Goal: Task Accomplishment & Management: Manage account settings

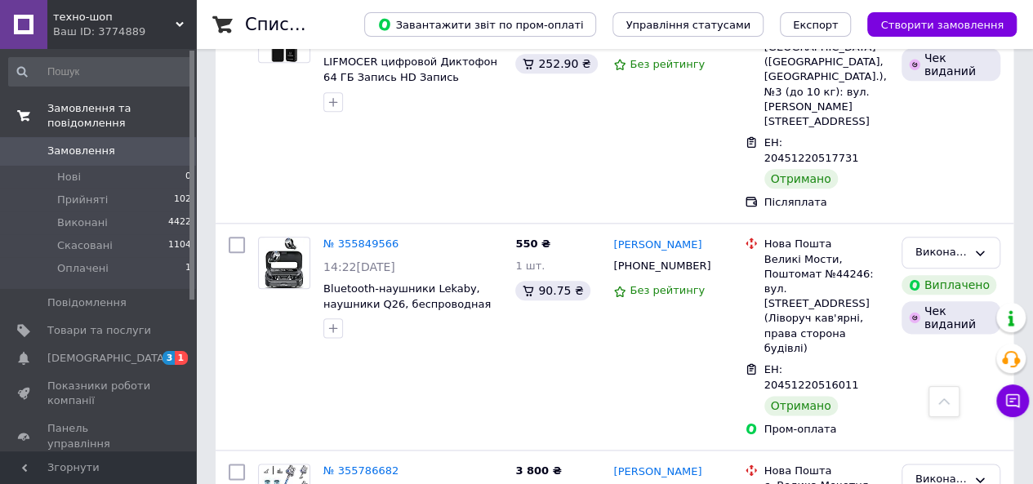
scroll to position [7025, 0]
click at [98, 144] on span "Замовлення" at bounding box center [81, 151] width 68 height 15
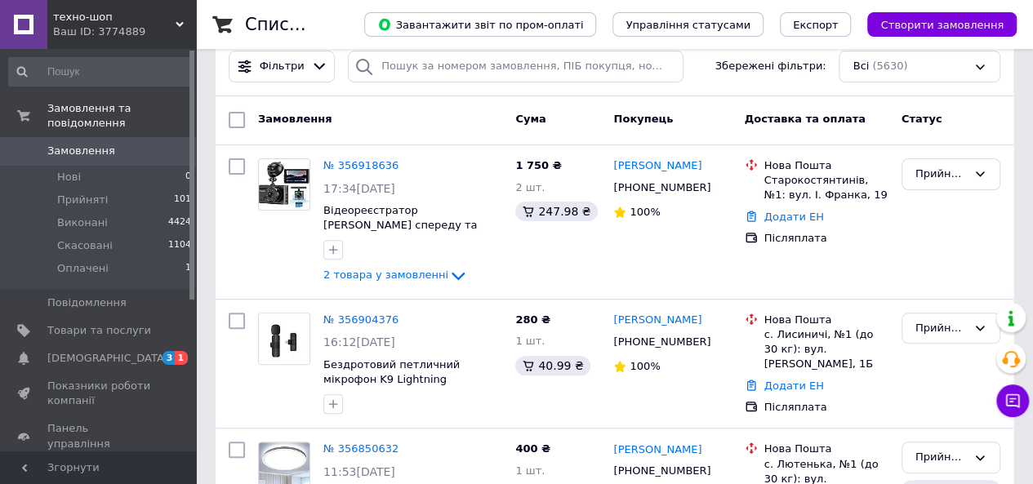
scroll to position [163, 0]
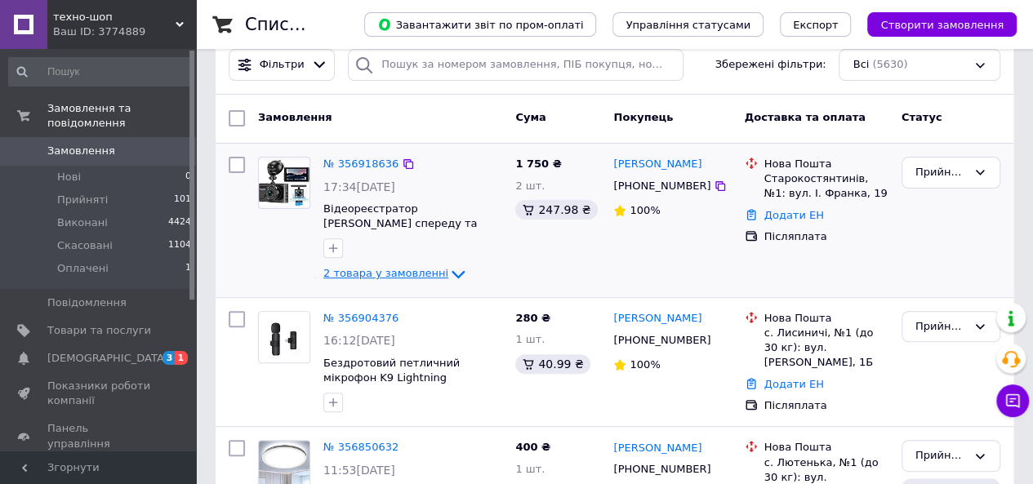
click at [377, 270] on span "2 товара у замовленні" at bounding box center [385, 274] width 125 height 12
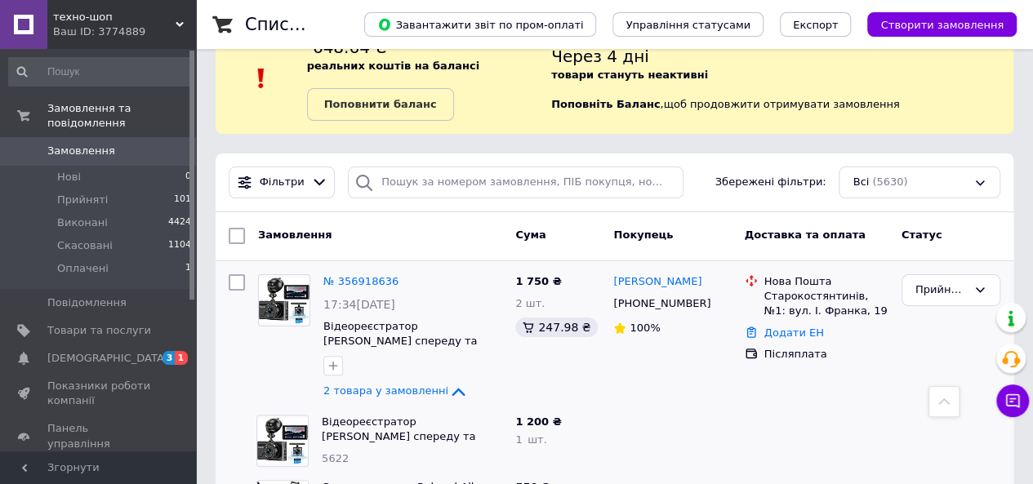
scroll to position [33, 0]
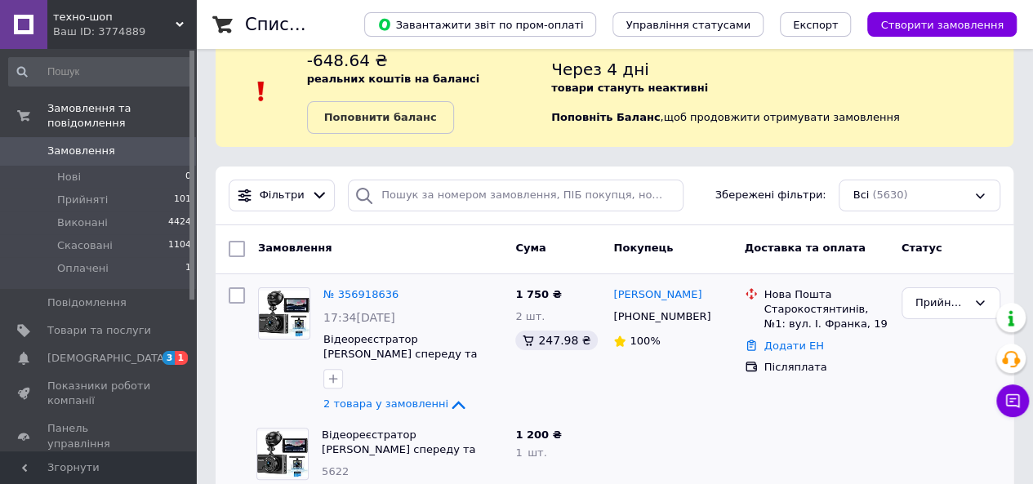
click at [75, 144] on span "Замовлення" at bounding box center [81, 151] width 68 height 15
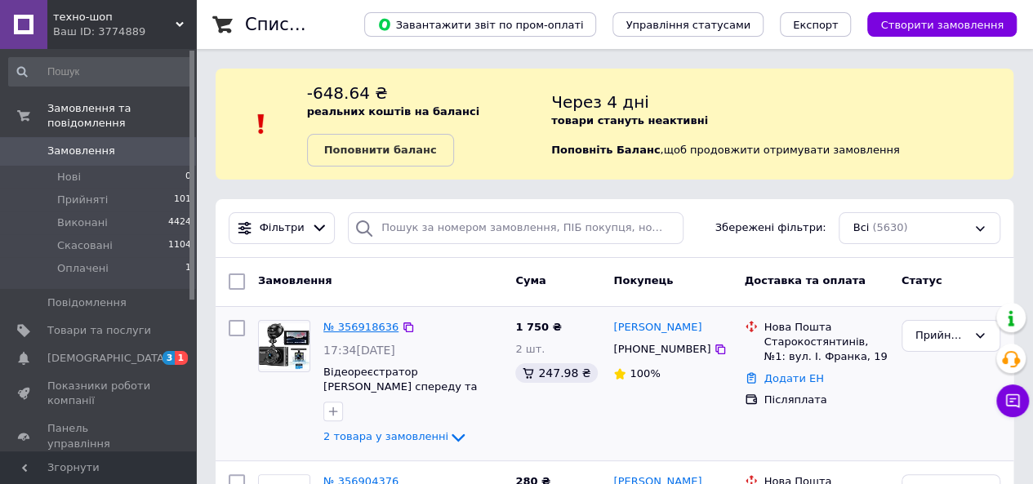
click at [369, 331] on link "№ 356918636" at bounding box center [360, 327] width 75 height 12
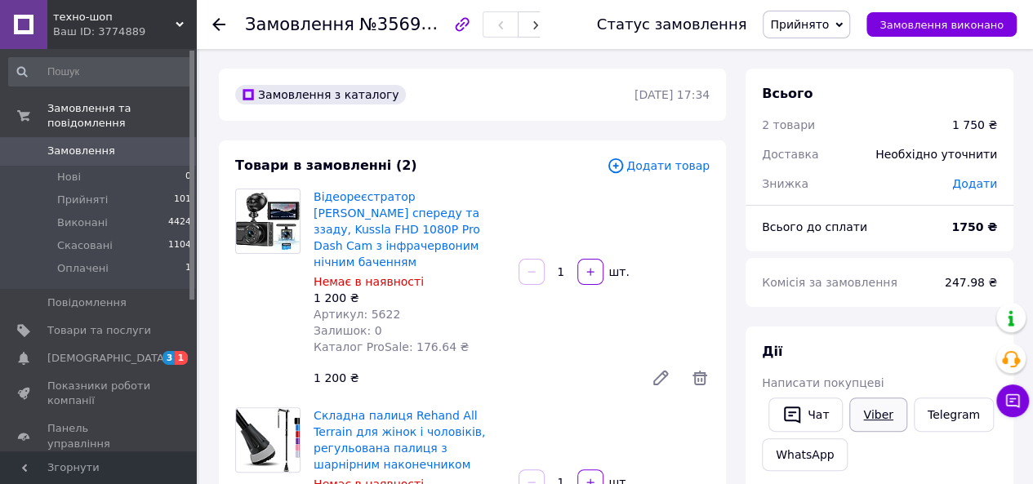
click at [868, 424] on link "Viber" at bounding box center [878, 415] width 57 height 34
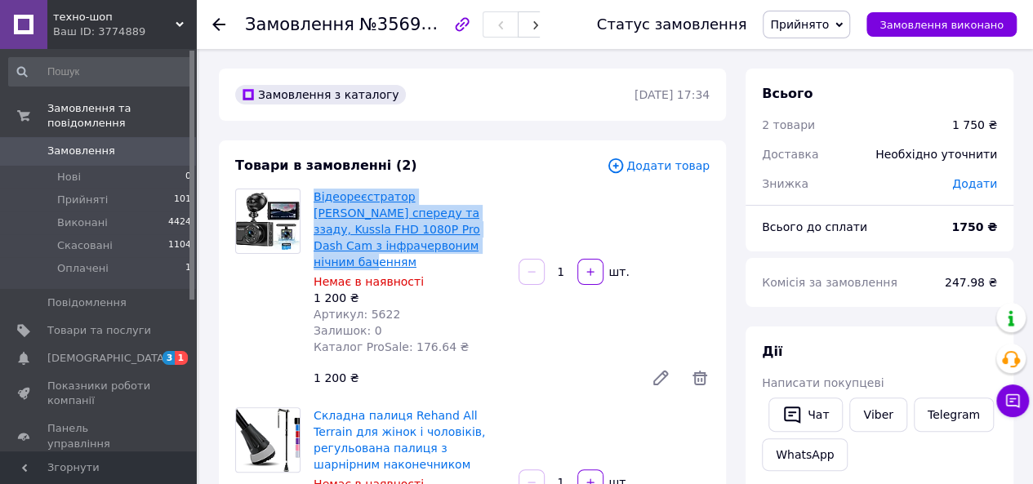
drag, startPoint x: 376, startPoint y: 243, endPoint x: 315, endPoint y: 194, distance: 78.3
click at [315, 194] on span "Відеореєстратор [PERSON_NAME] спереду та ззаду, Kussla FHD 1080P Pro Dash Cam з…" at bounding box center [410, 230] width 192 height 82
copy link "Відеореєстратор [PERSON_NAME] спереду та ззаду, Kussla FHD 1080P Pro Dash Cam з…"
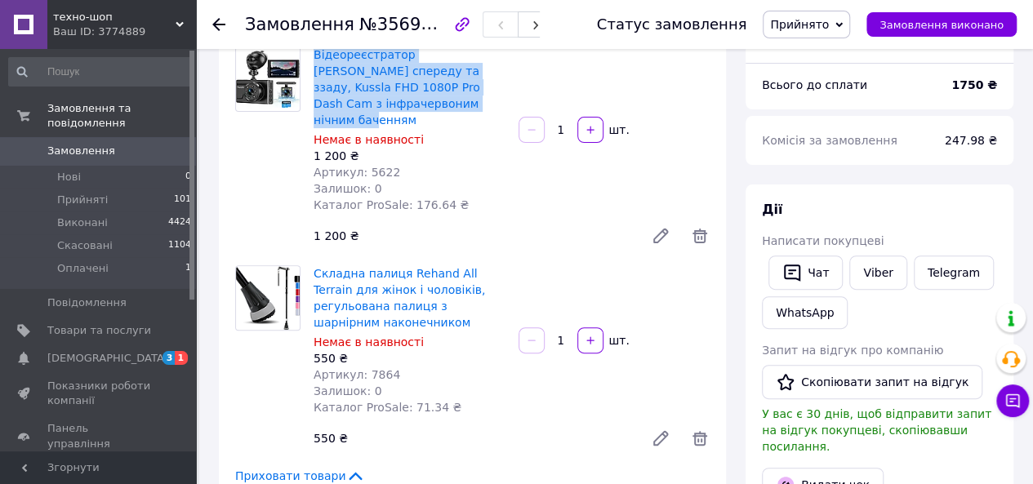
scroll to position [163, 0]
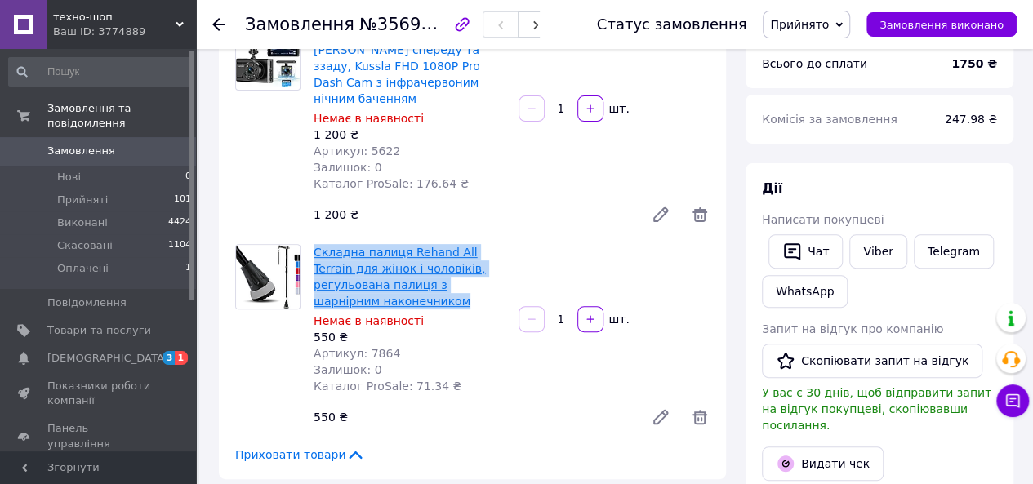
drag, startPoint x: 507, startPoint y: 276, endPoint x: 314, endPoint y: 233, distance: 197.6
click at [314, 241] on div "Складна палиця Rehand All Terrain для жінок і чоловіків, регульована палиця з ш…" at bounding box center [409, 319] width 205 height 157
copy link "Складна палиця Rehand All Terrain для жінок і чоловіків, регульована палиця з ш…"
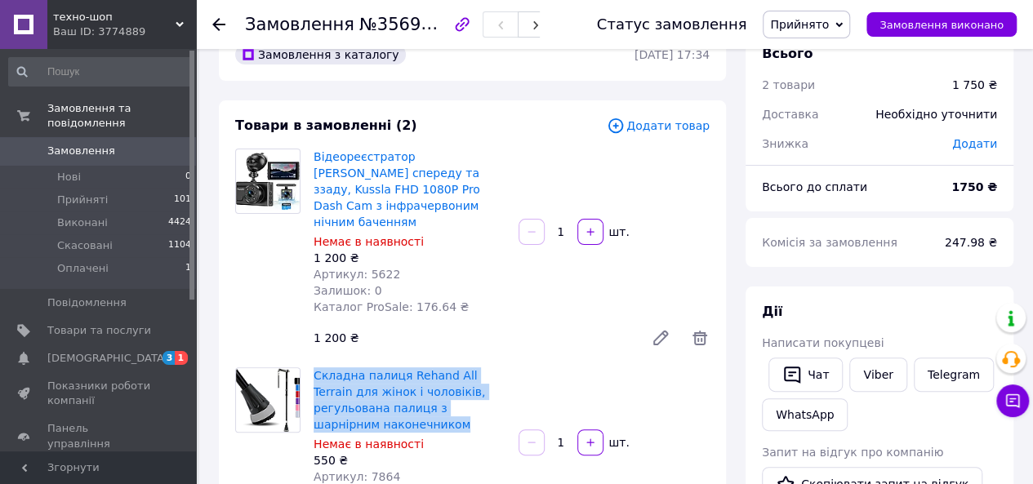
scroll to position [0, 0]
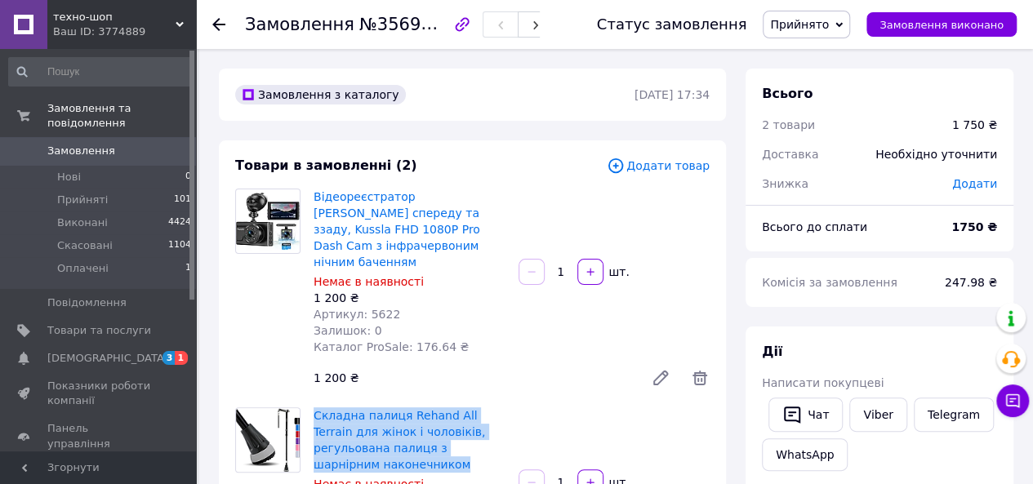
click at [69, 144] on span "Замовлення" at bounding box center [81, 151] width 68 height 15
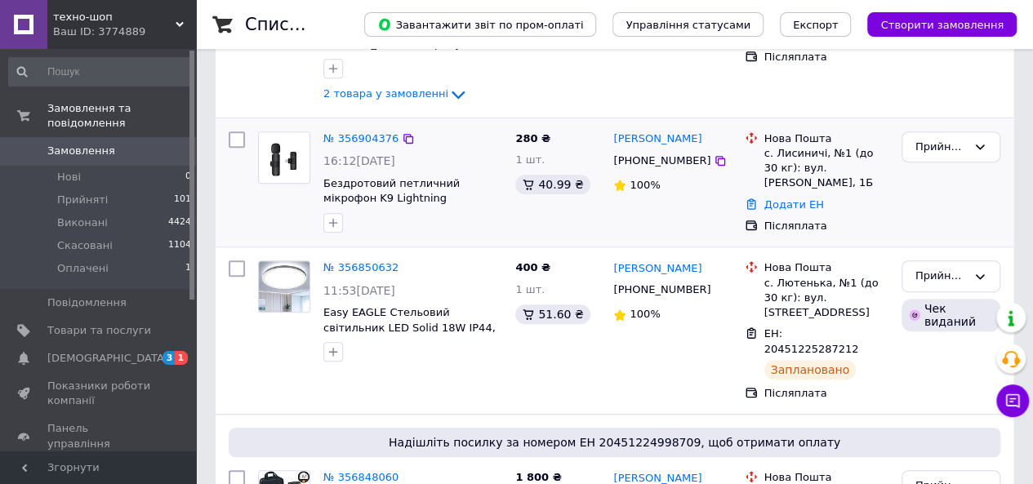
scroll to position [376, 0]
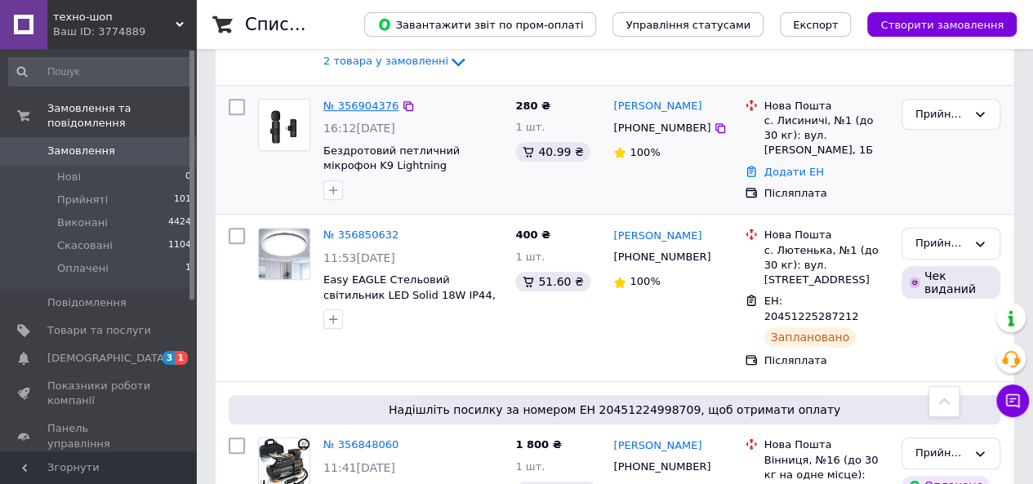
click at [332, 104] on link "№ 356904376" at bounding box center [360, 106] width 75 height 12
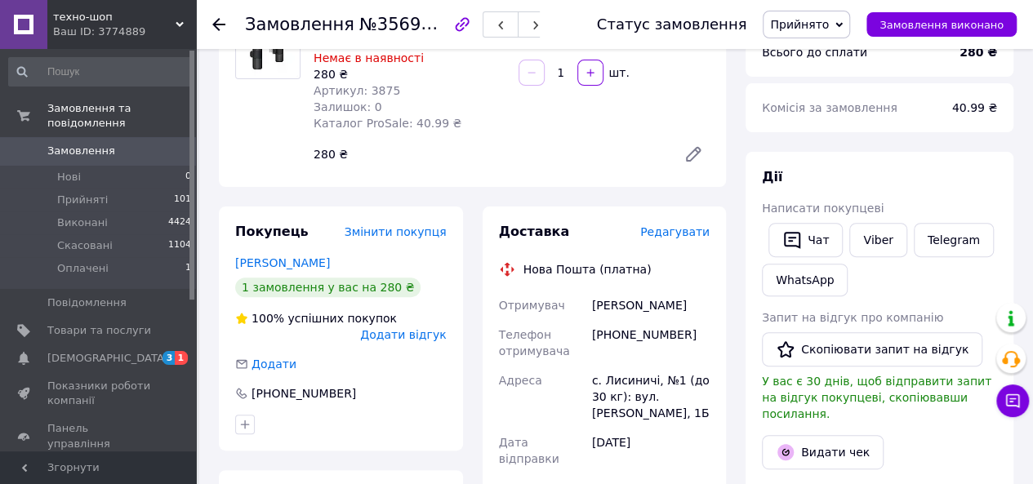
scroll to position [49, 0]
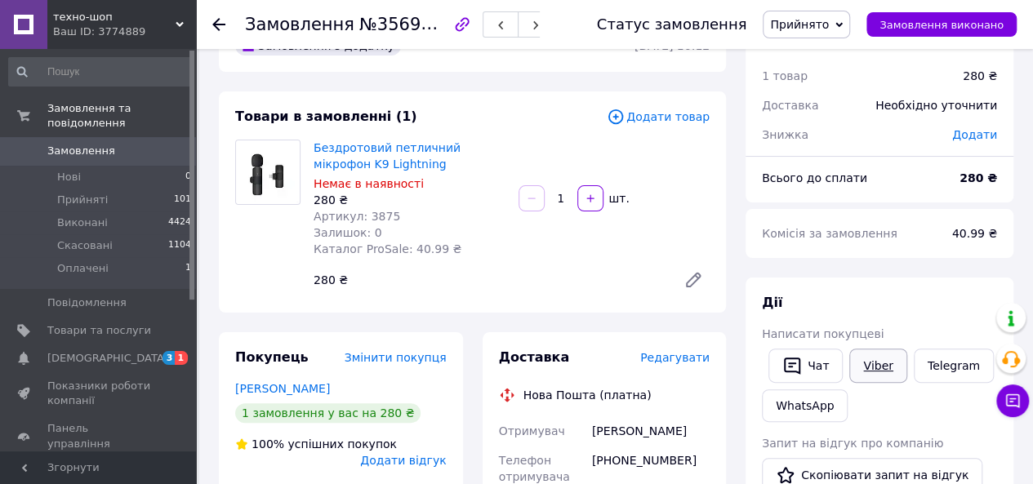
click at [864, 359] on link "Viber" at bounding box center [878, 366] width 57 height 34
click at [87, 144] on span "Замовлення" at bounding box center [81, 151] width 68 height 15
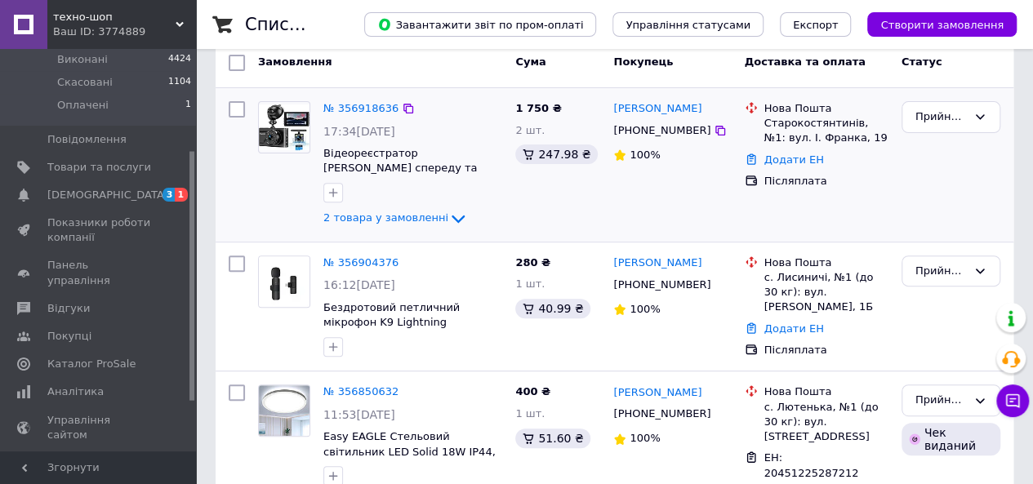
scroll to position [245, 0]
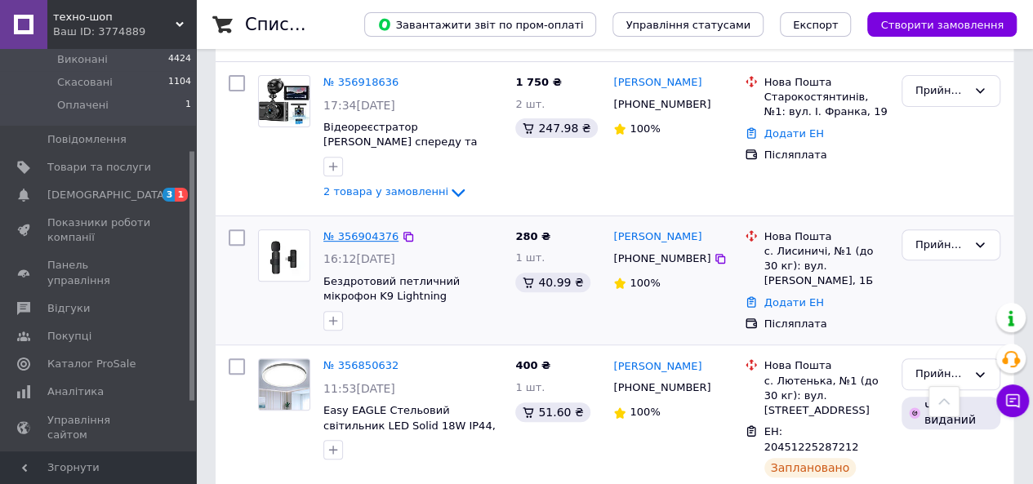
click at [374, 231] on link "№ 356904376" at bounding box center [360, 236] width 75 height 12
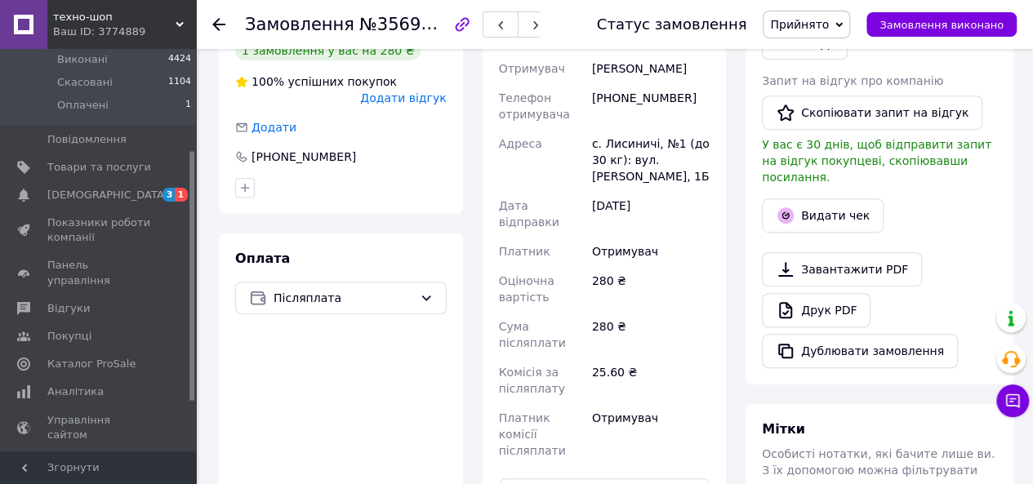
scroll to position [693, 0]
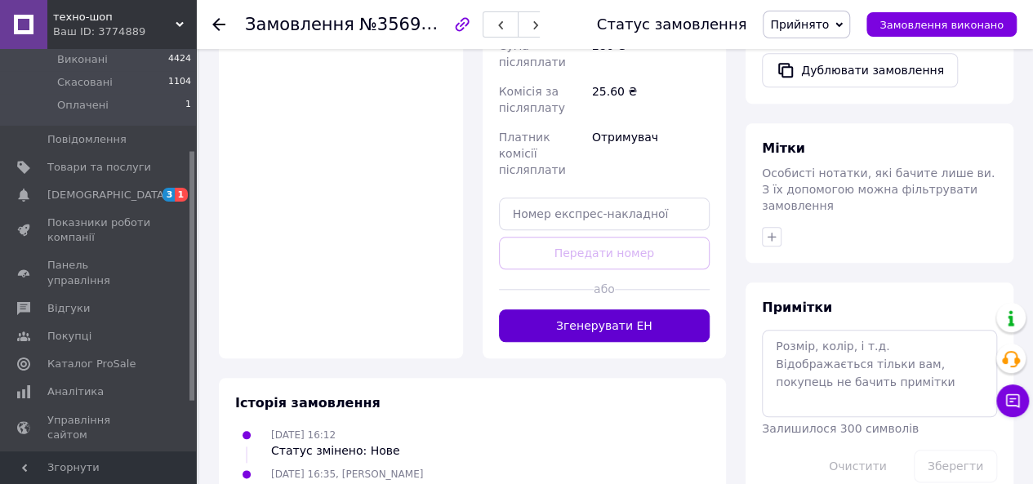
click at [575, 310] on button "Згенерувати ЕН" at bounding box center [605, 326] width 212 height 33
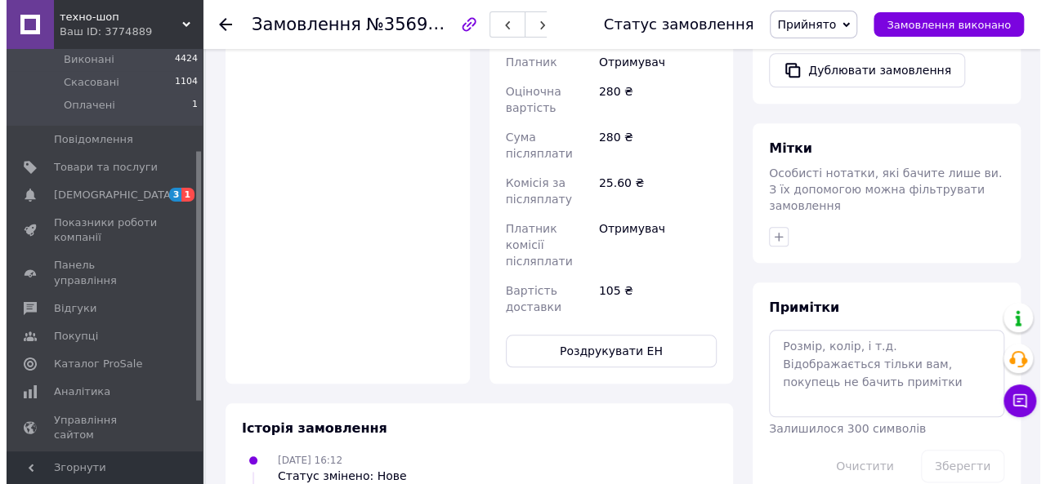
scroll to position [448, 0]
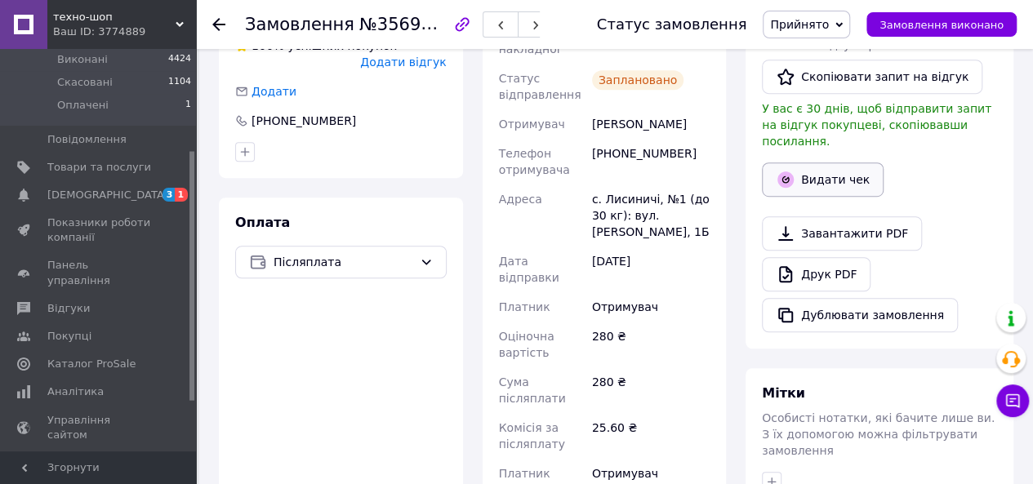
click at [825, 163] on button "Видати чек" at bounding box center [823, 180] width 122 height 34
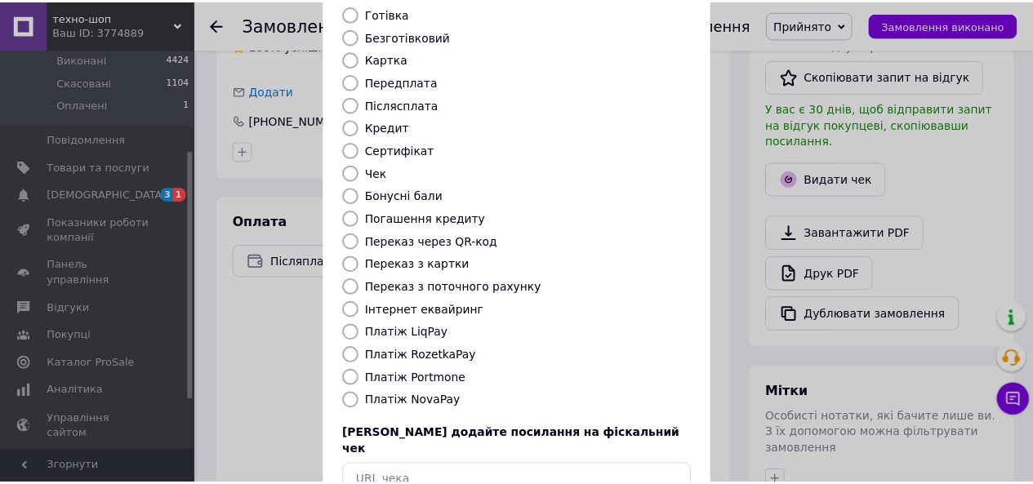
scroll to position [216, 0]
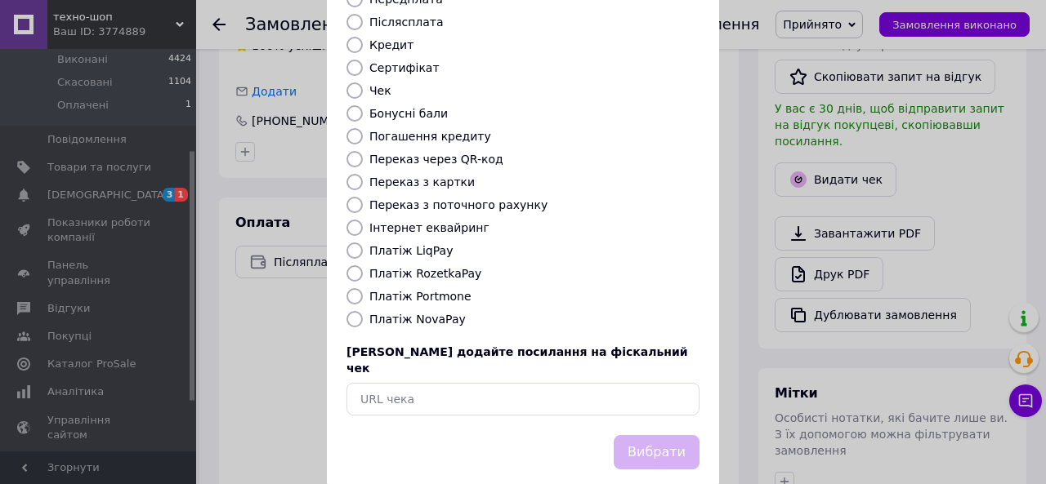
click at [358, 311] on input "Платіж NovaPay" at bounding box center [354, 319] width 16 height 16
radio input "true"
click at [653, 435] on button "Вибрати" at bounding box center [656, 452] width 86 height 35
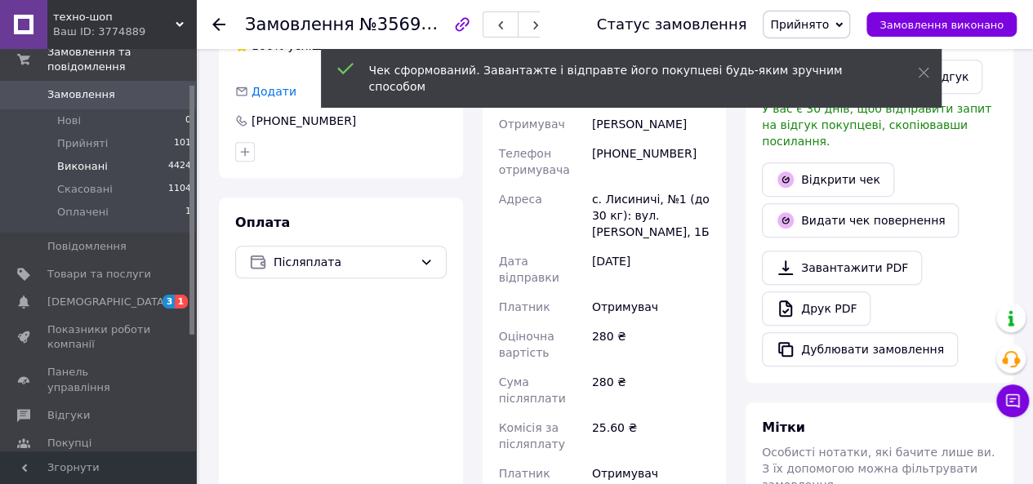
scroll to position [0, 0]
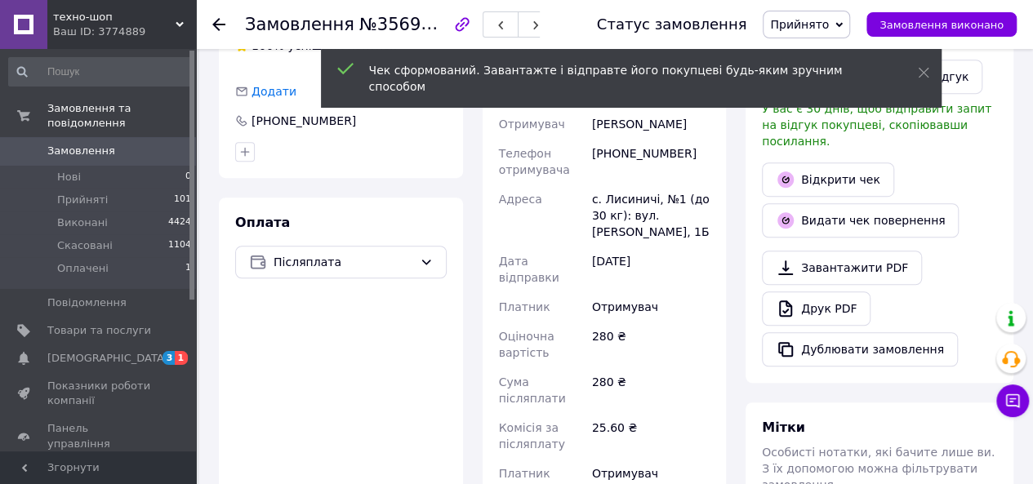
click at [74, 144] on span "Замовлення" at bounding box center [81, 151] width 68 height 15
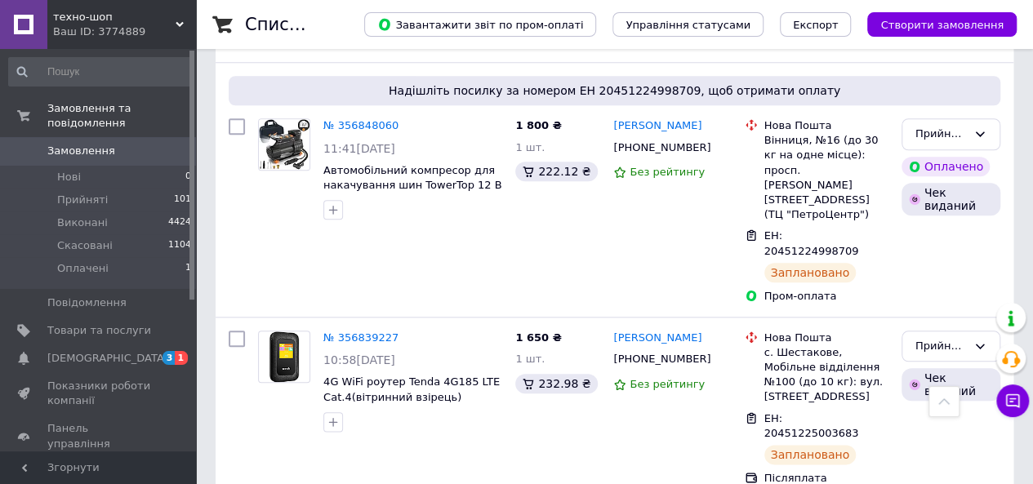
scroll to position [735, 0]
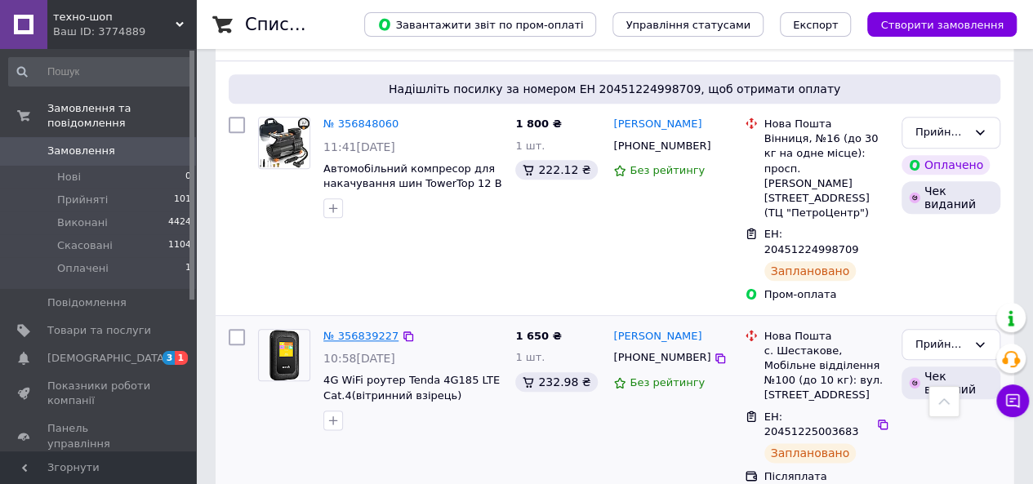
click at [359, 330] on link "№ 356839227" at bounding box center [360, 336] width 75 height 12
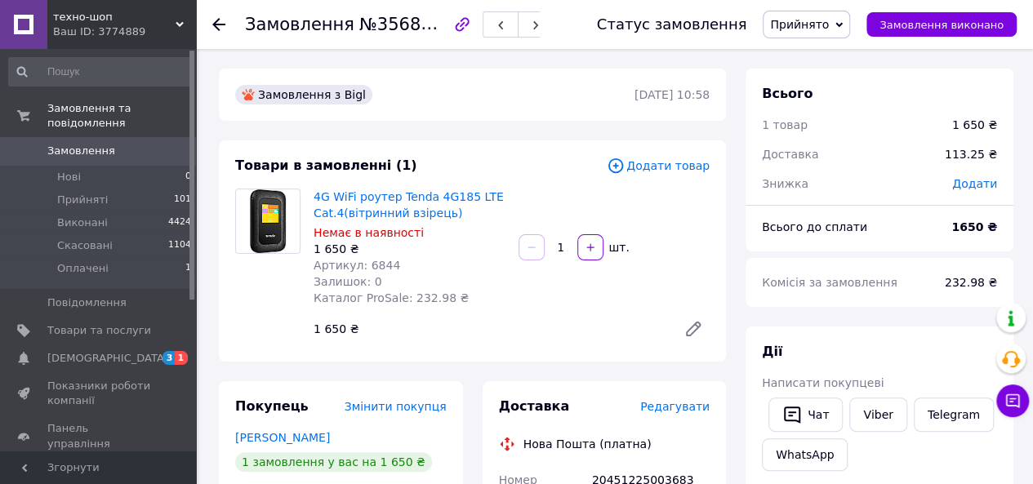
click at [60, 137] on link "Замовлення 0" at bounding box center [100, 151] width 201 height 28
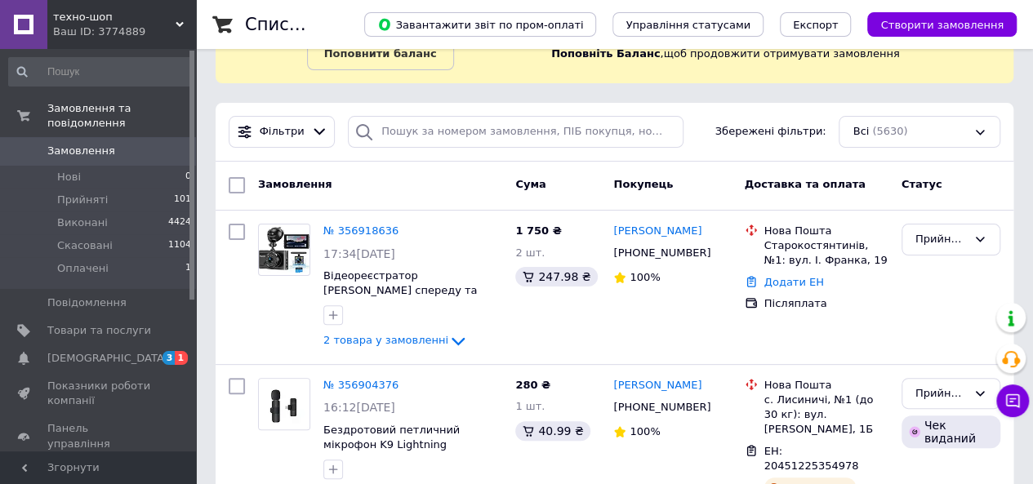
scroll to position [163, 0]
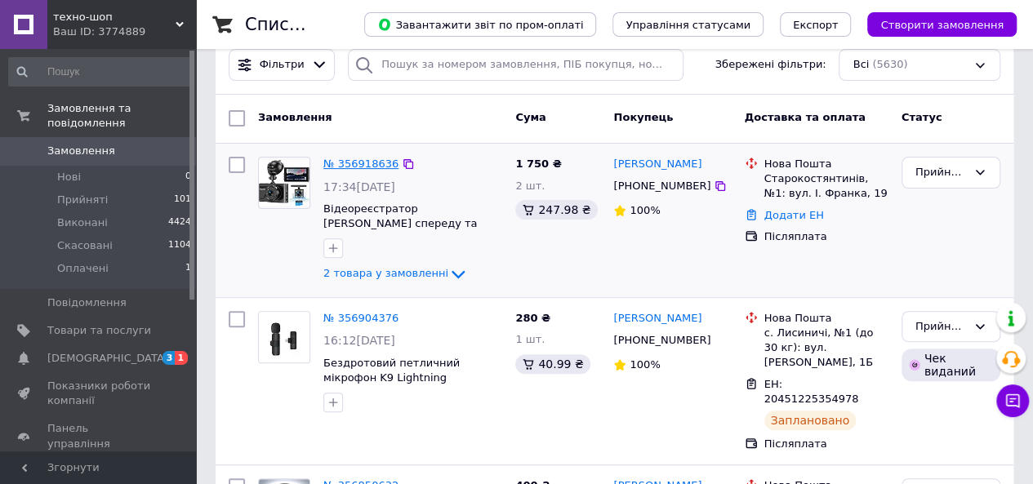
click at [363, 160] on link "№ 356918636" at bounding box center [360, 164] width 75 height 12
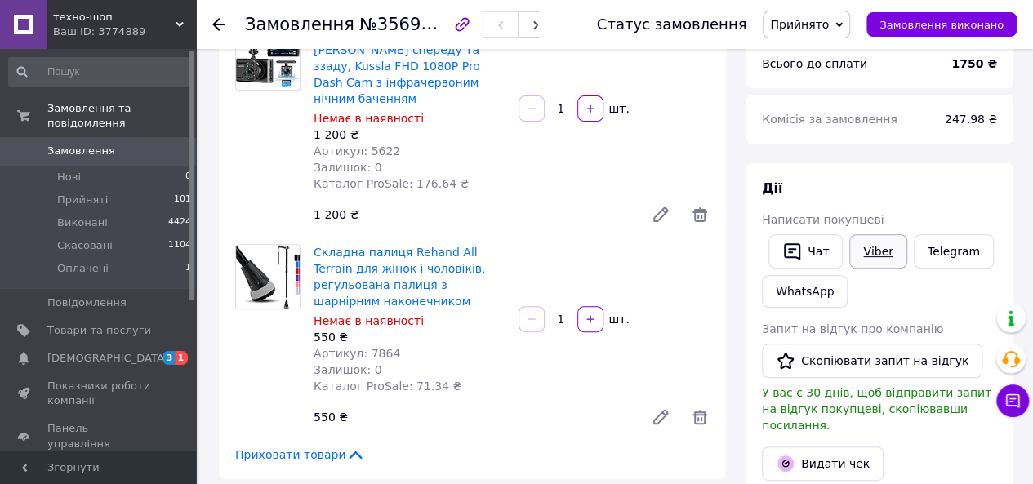
click at [869, 251] on link "Viber" at bounding box center [878, 251] width 57 height 34
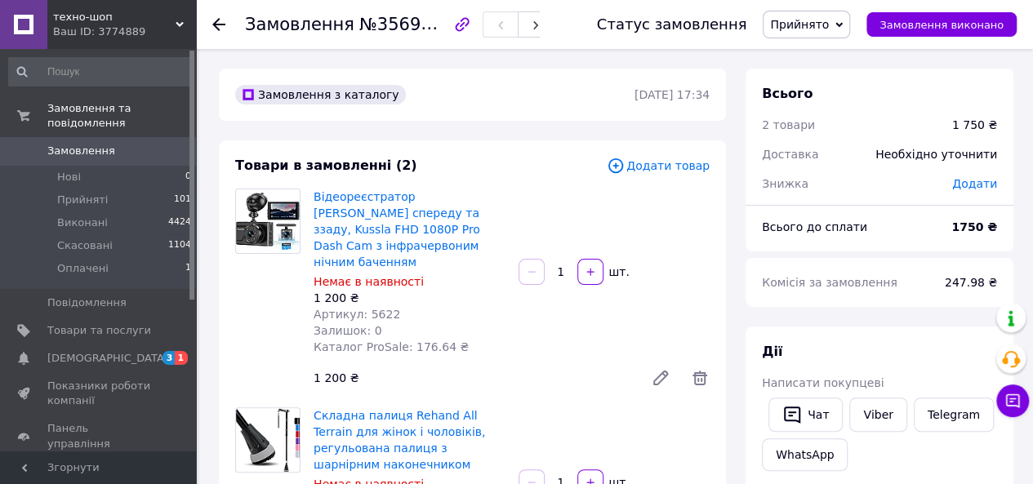
click at [70, 144] on span "Замовлення" at bounding box center [81, 151] width 68 height 15
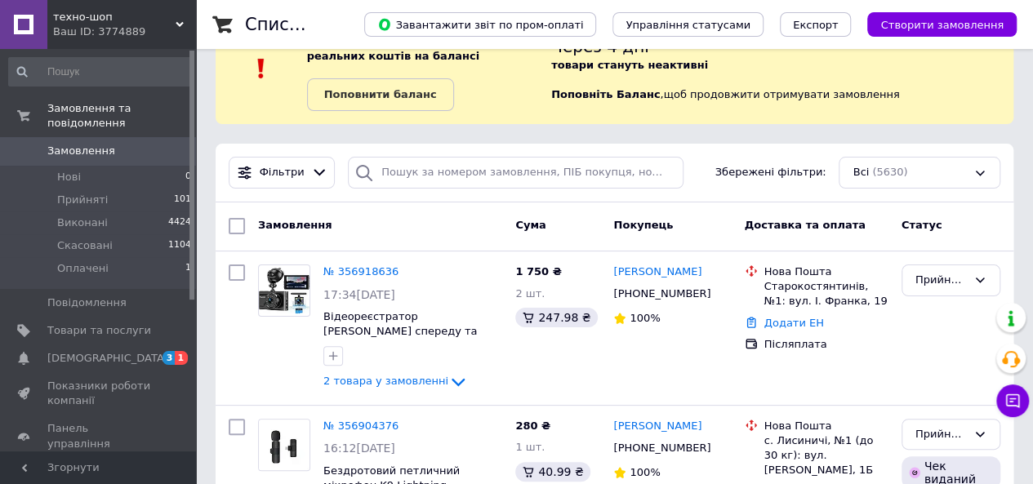
scroll to position [82, 0]
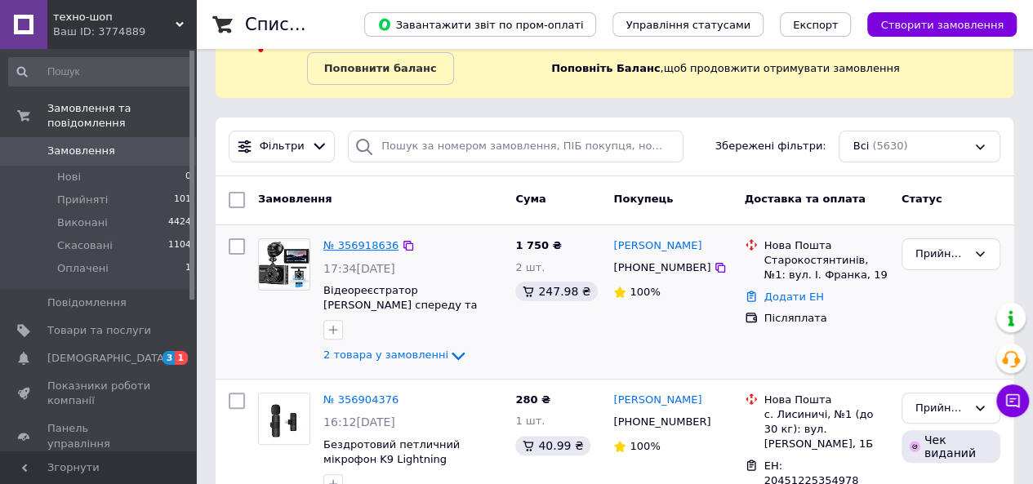
click at [376, 248] on link "№ 356918636" at bounding box center [360, 245] width 75 height 12
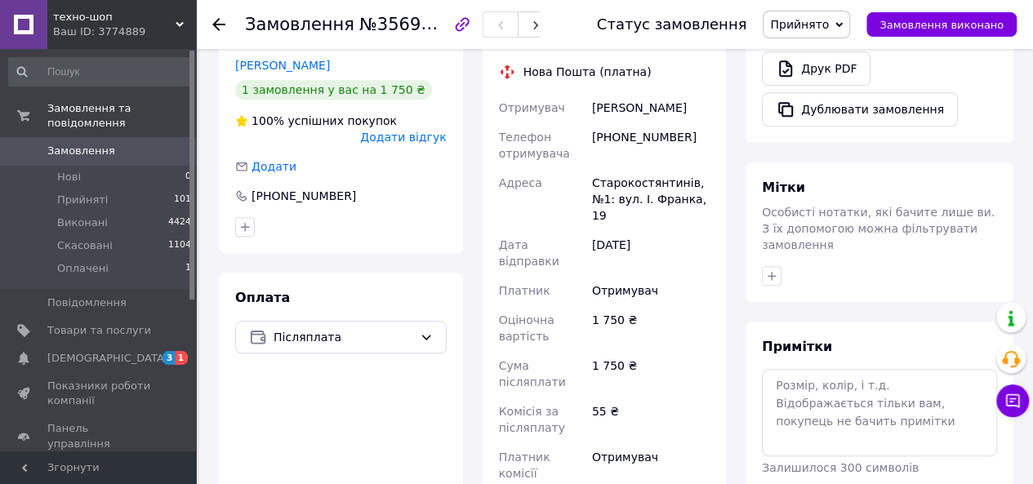
scroll to position [925, 0]
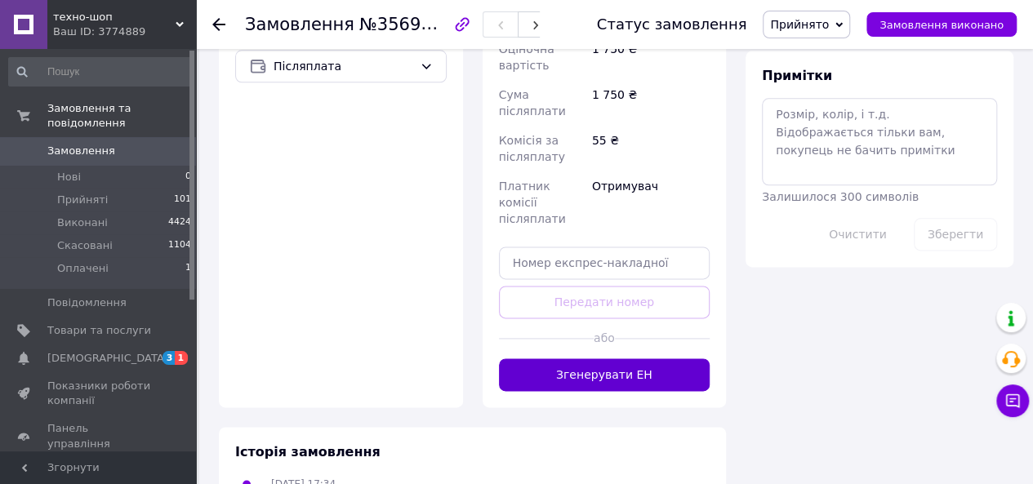
click at [603, 359] on button "Згенерувати ЕН" at bounding box center [605, 375] width 212 height 33
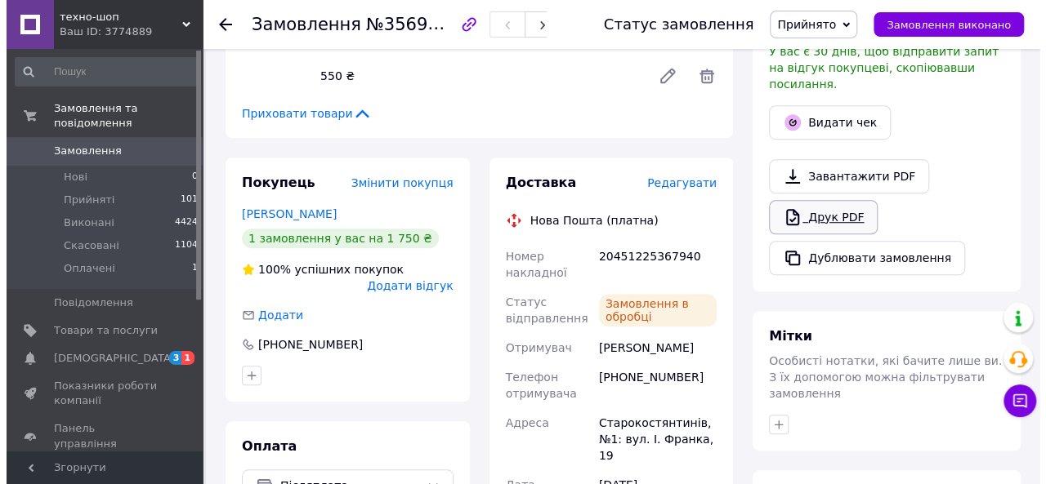
scroll to position [271, 0]
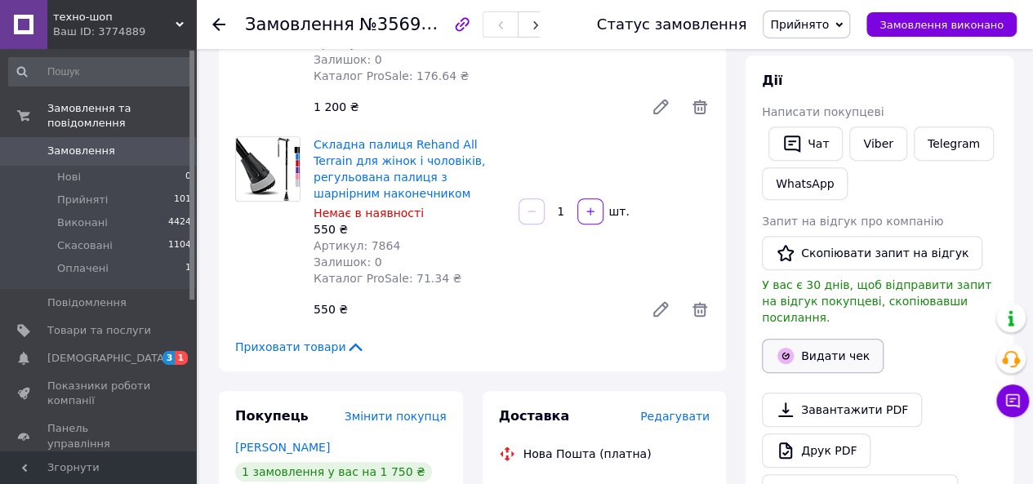
click at [823, 341] on button "Видати чек" at bounding box center [823, 356] width 122 height 34
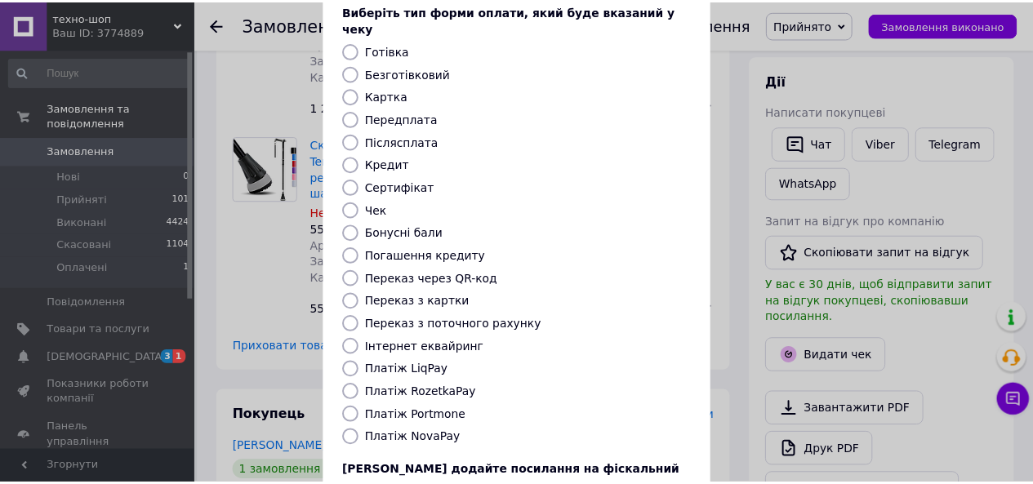
scroll to position [216, 0]
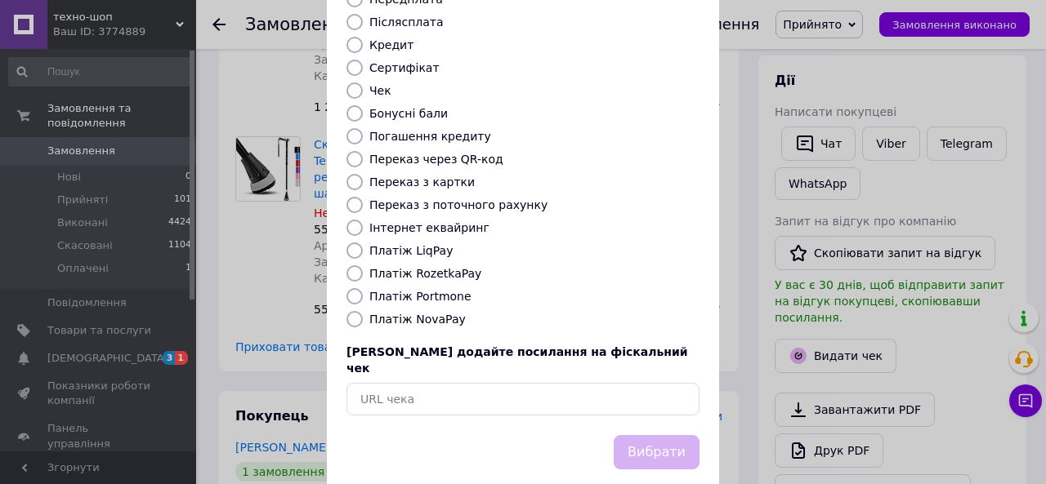
click at [353, 311] on input "Платіж NovaPay" at bounding box center [354, 319] width 16 height 16
radio input "true"
click at [662, 435] on button "Вибрати" at bounding box center [656, 452] width 86 height 35
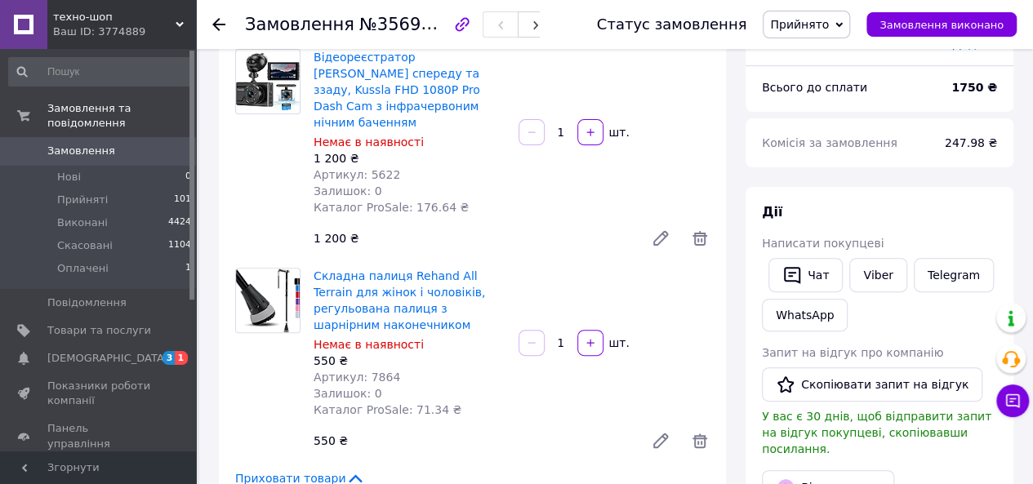
scroll to position [327, 0]
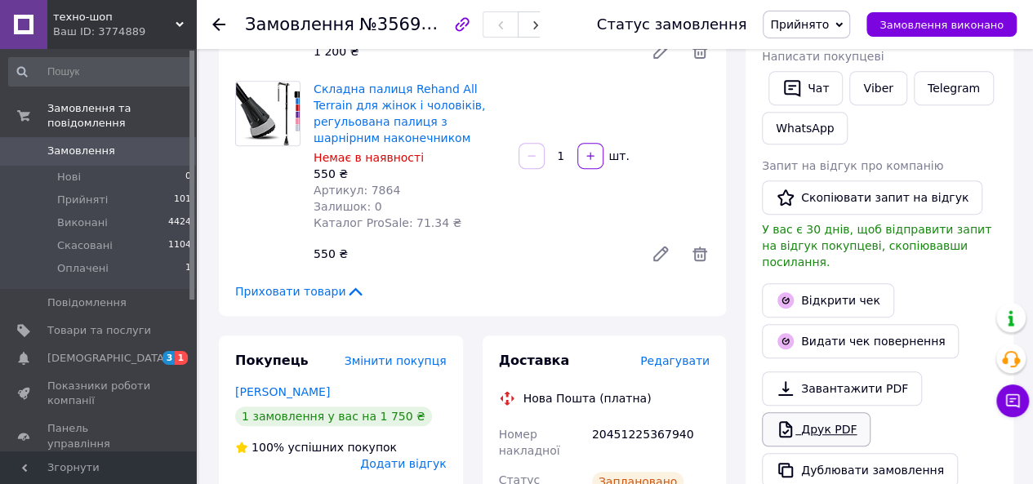
click at [821, 419] on div "[PERSON_NAME] покупцеві   Чат Viber Telegram WhatsApp Запит на відгук про компа…" at bounding box center [880, 252] width 268 height 504
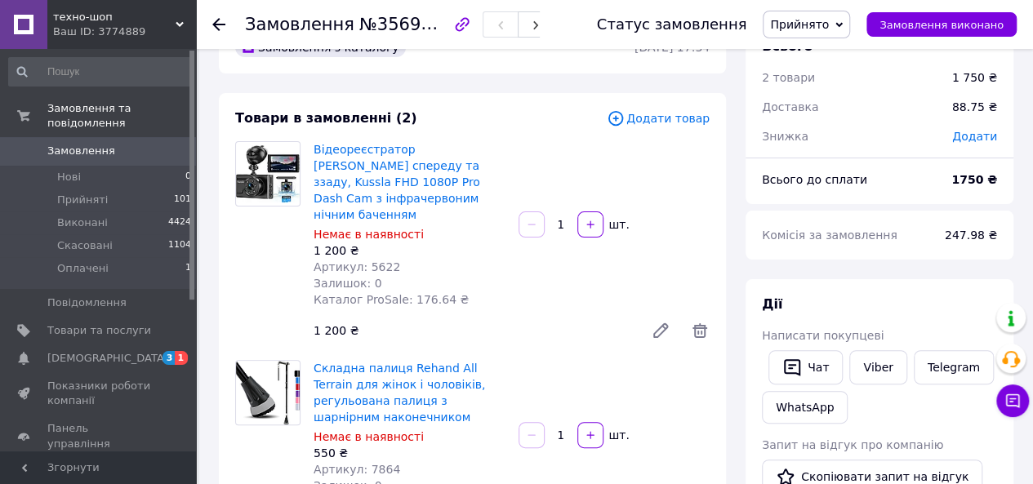
scroll to position [0, 0]
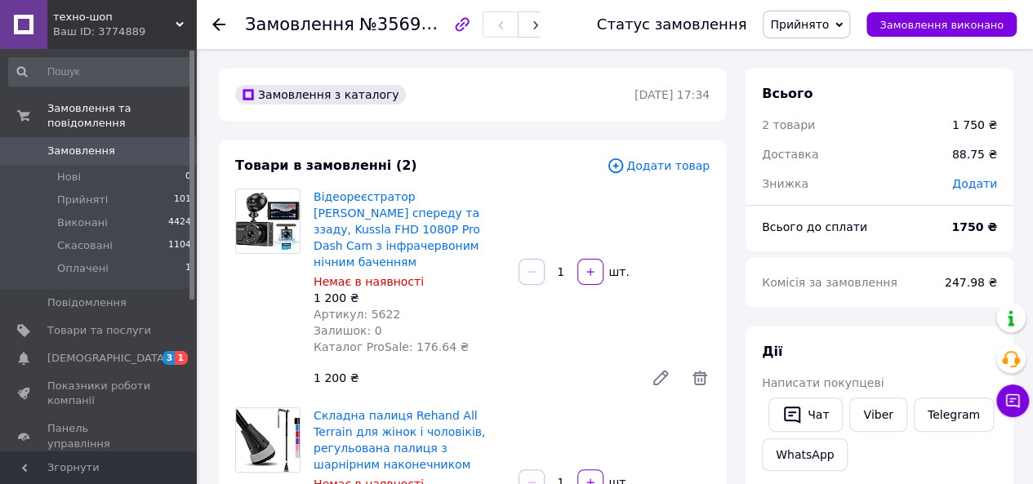
click at [59, 144] on span "Замовлення" at bounding box center [81, 151] width 68 height 15
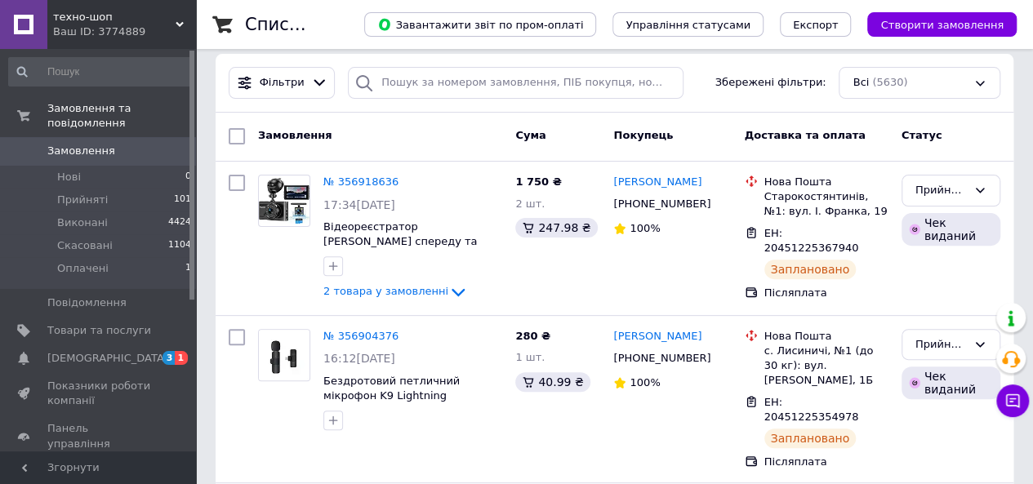
scroll to position [163, 0]
